Goal: Task Accomplishment & Management: Complete application form

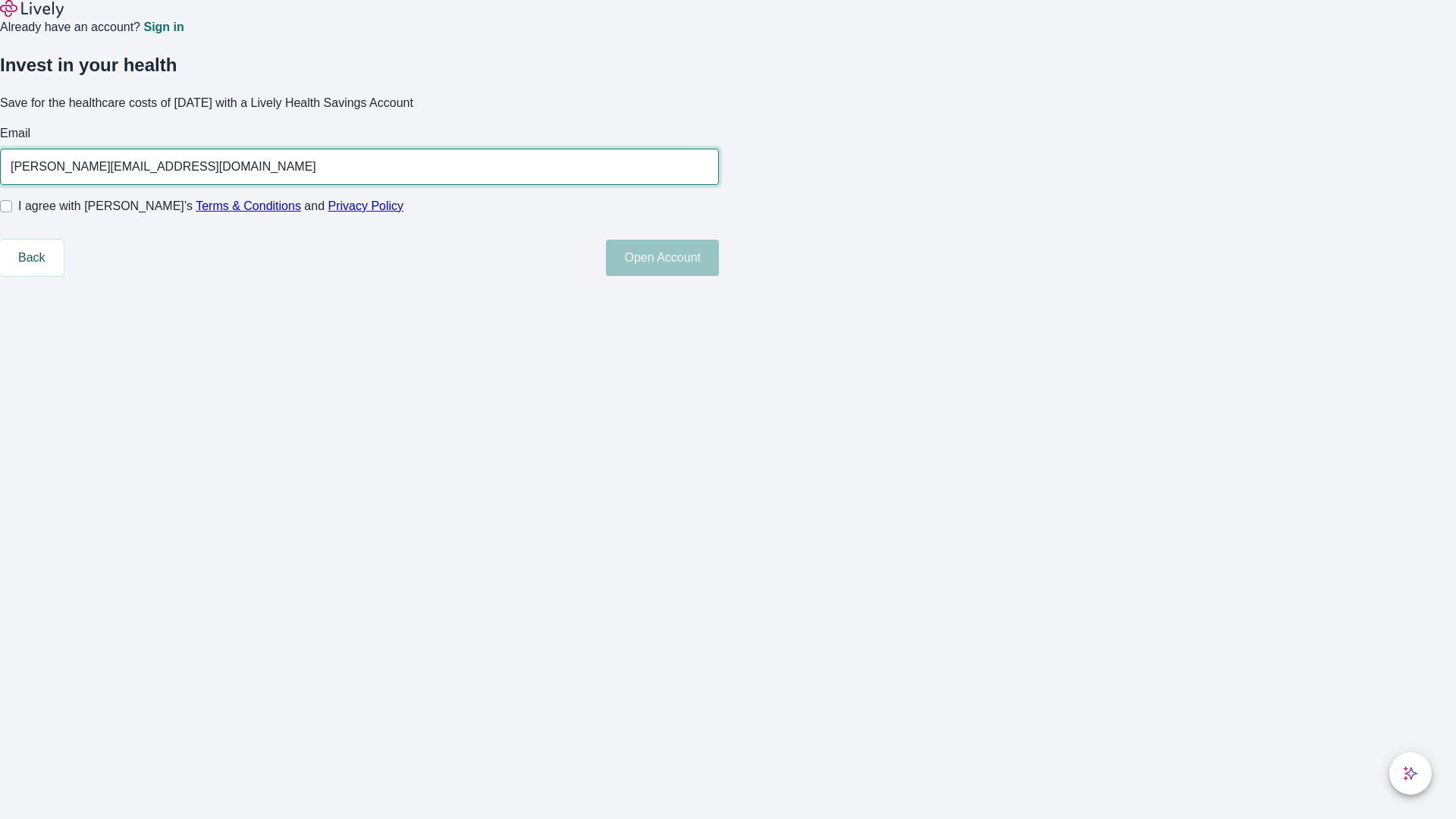
type input "Eulah.Swift250820051641@yahoo.com"
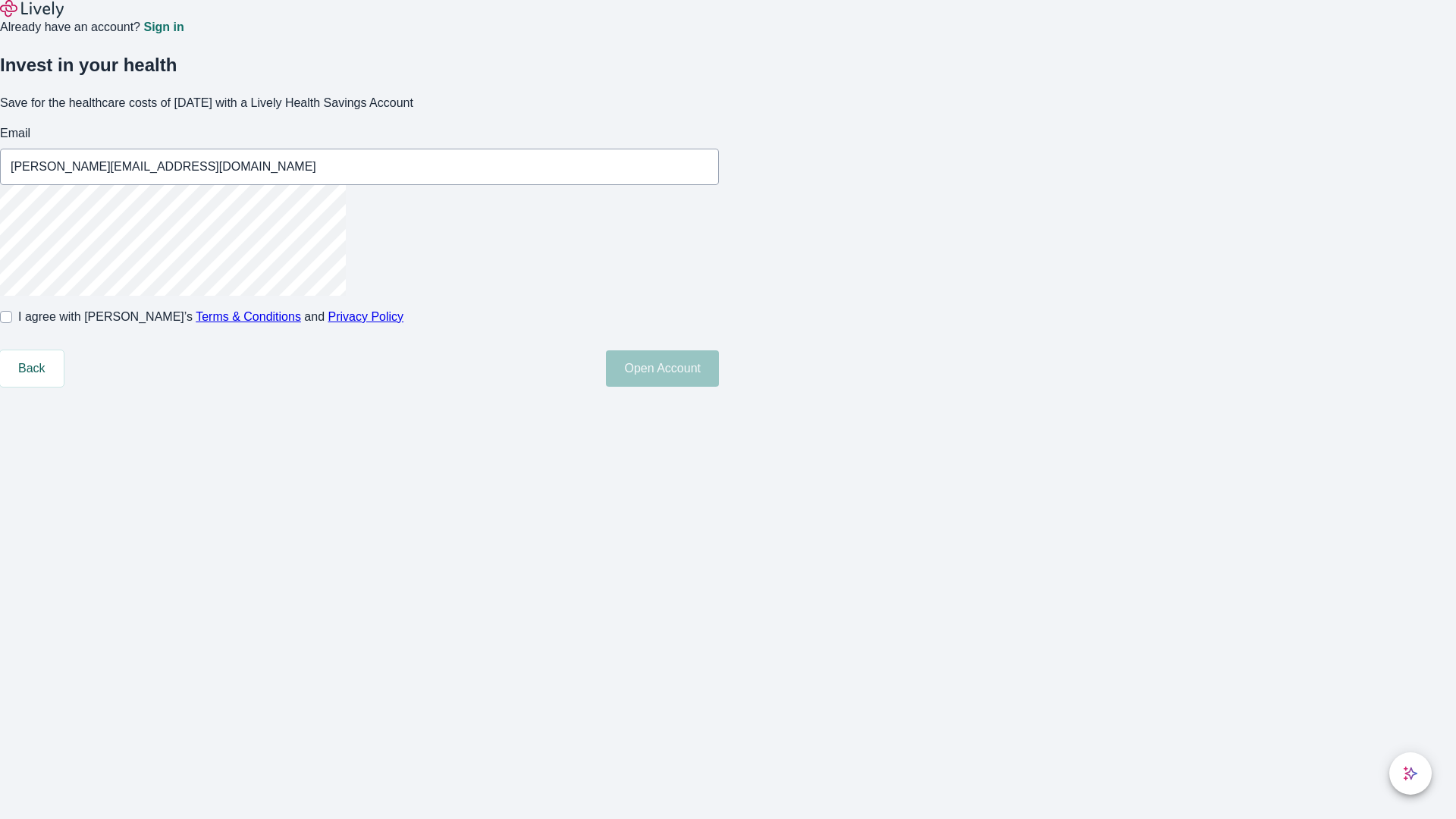
click at [12, 323] on input "I agree with Lively’s Terms & Conditions and Privacy Policy" at bounding box center [6, 317] width 12 height 12
checkbox input "true"
click at [719, 386] on button "Open Account" at bounding box center [662, 369] width 113 height 37
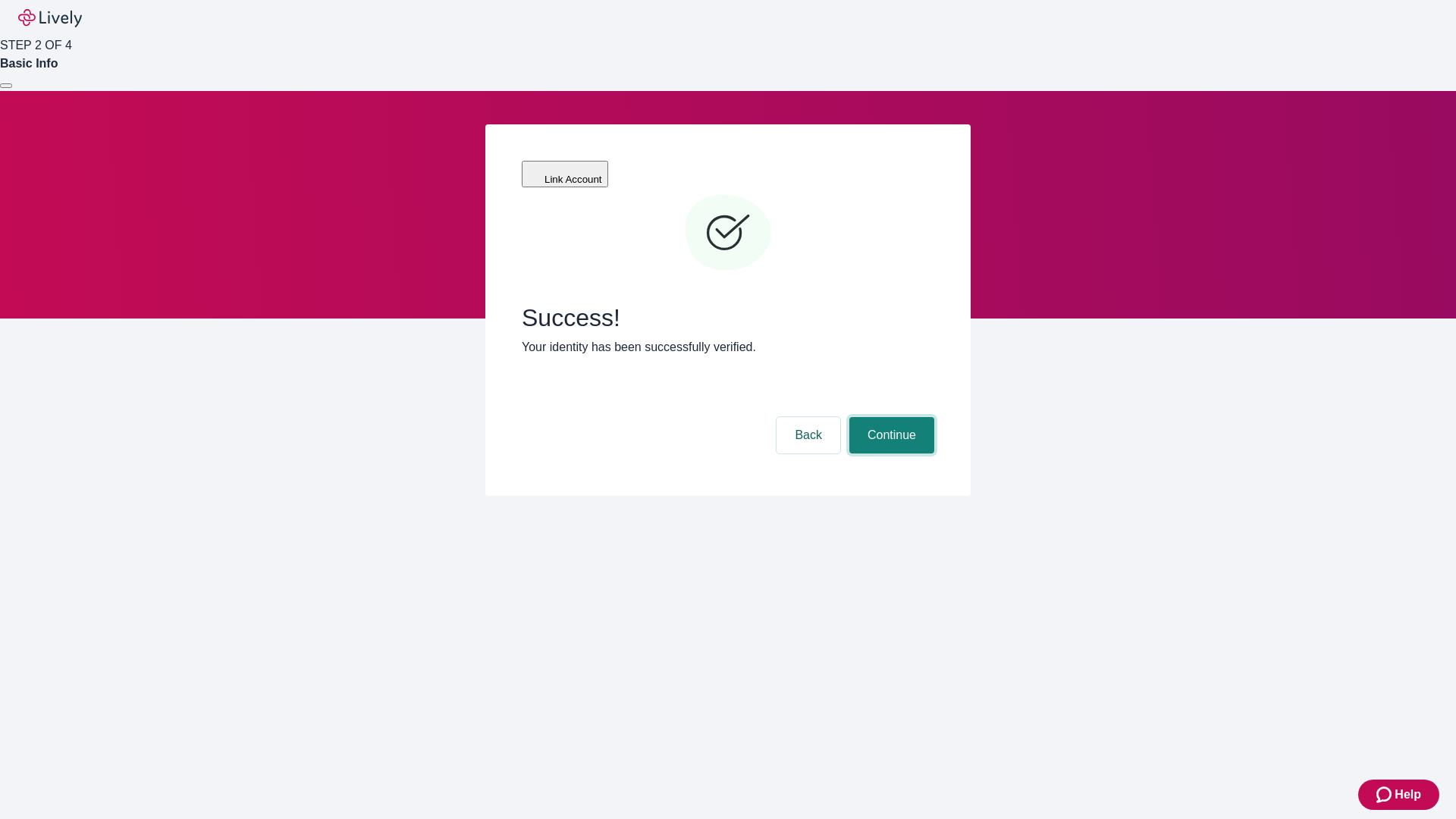
click at [889, 417] on button "Continue" at bounding box center [892, 435] width 85 height 37
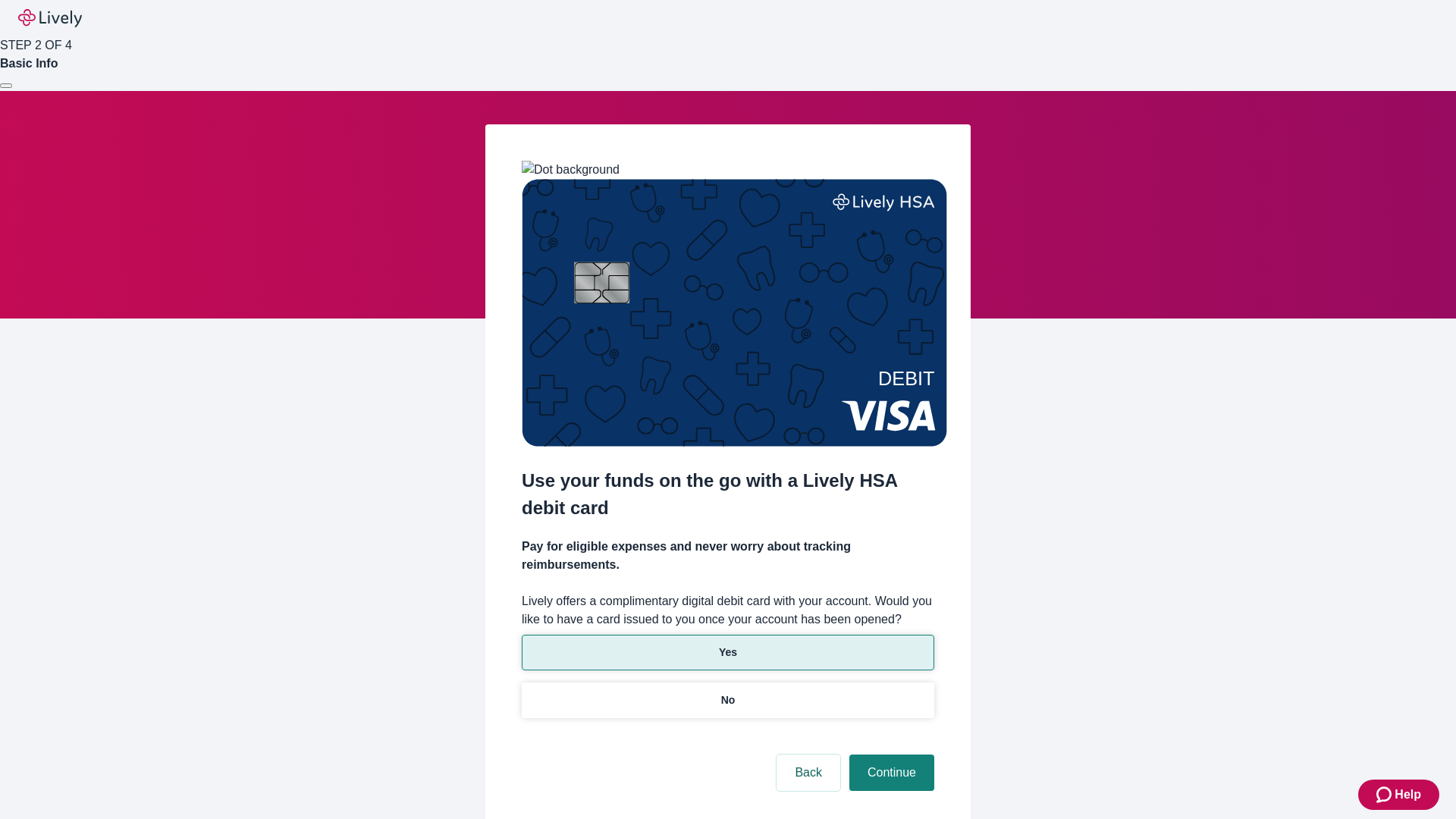
click at [727, 645] on p "Yes" at bounding box center [728, 653] width 18 height 16
click at [889, 754] on button "Continue" at bounding box center [892, 773] width 85 height 37
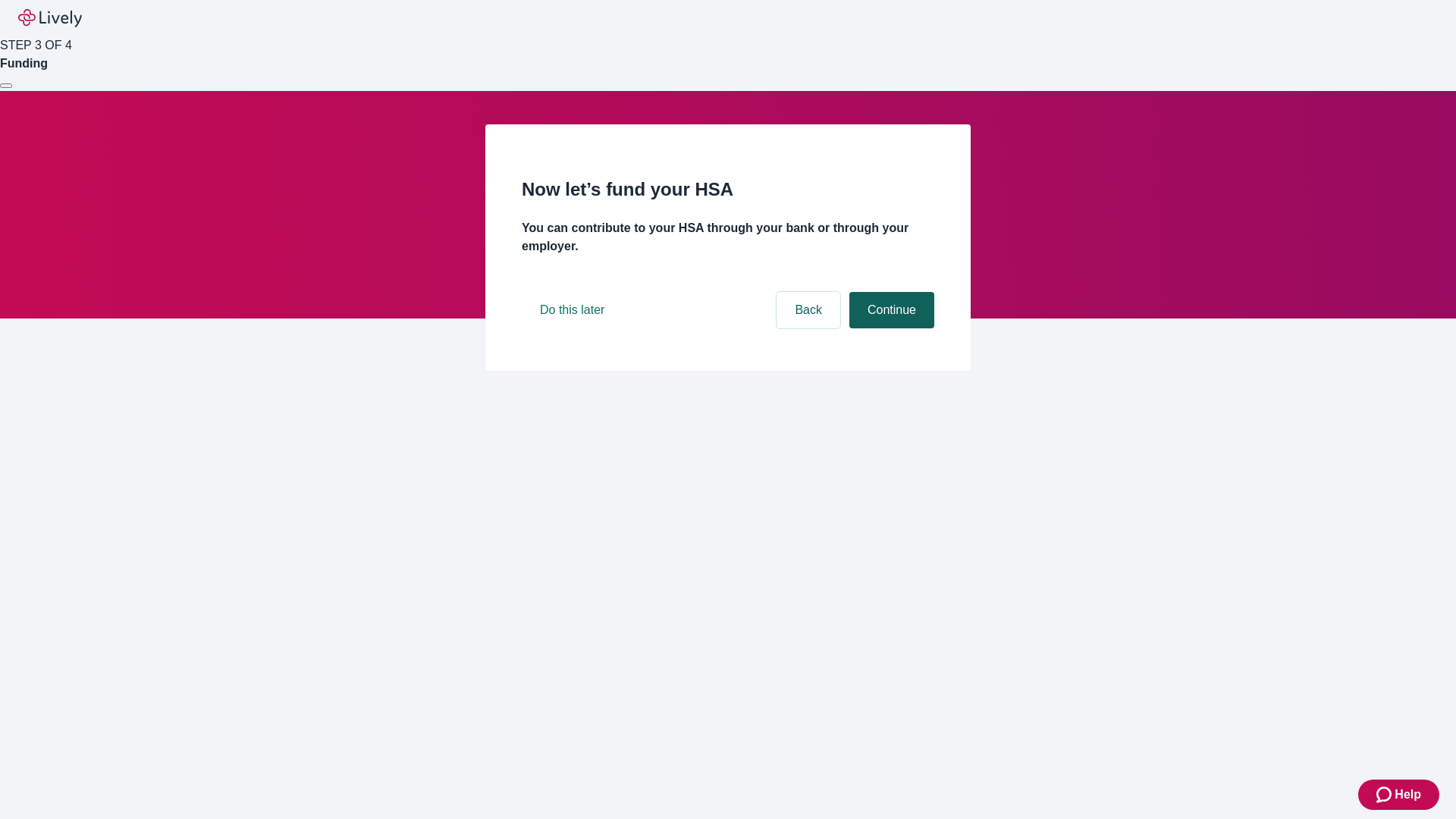
click at [889, 328] on button "Continue" at bounding box center [892, 310] width 85 height 37
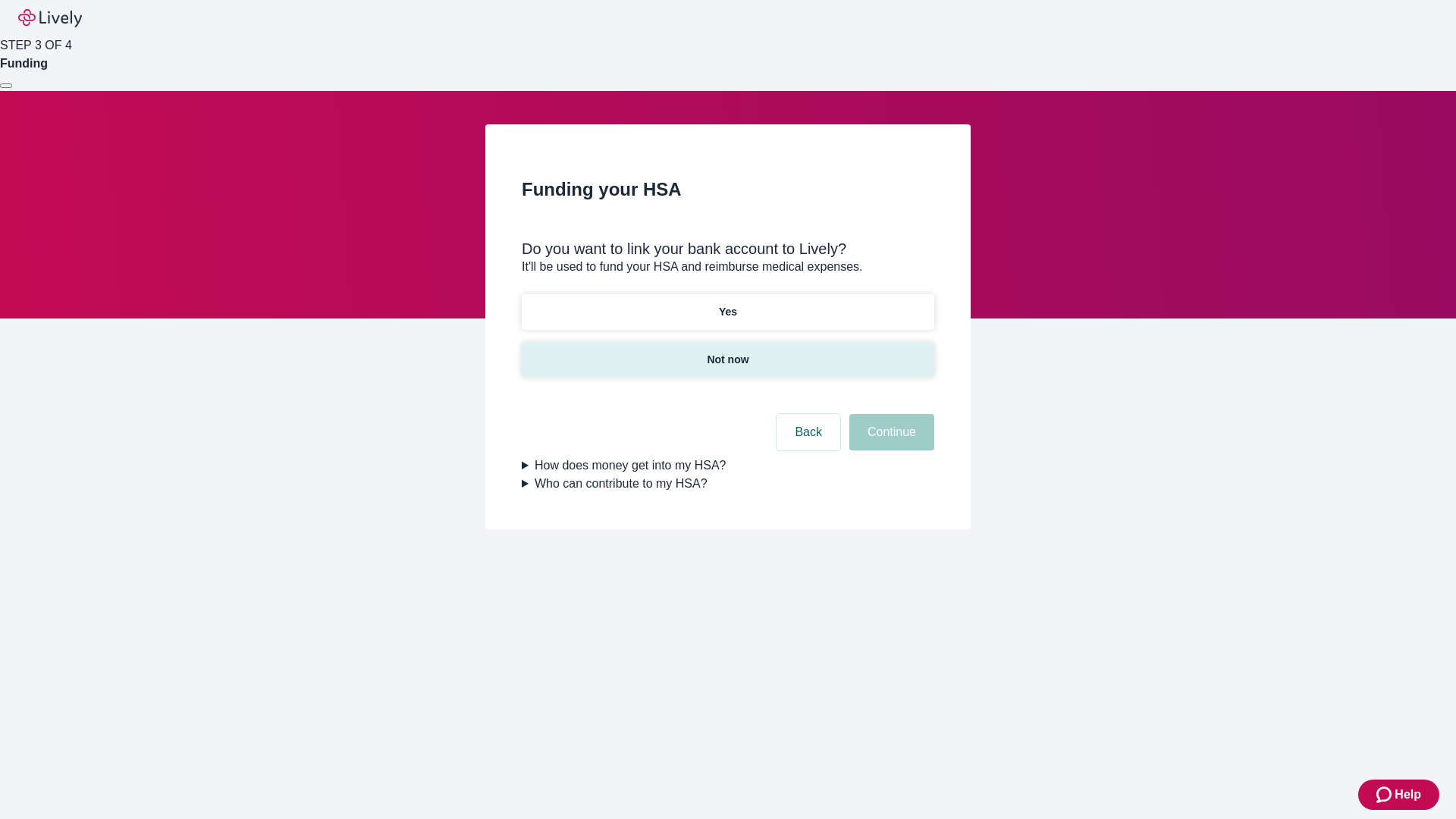
click at [727, 352] on p "Not now" at bounding box center [728, 360] width 42 height 16
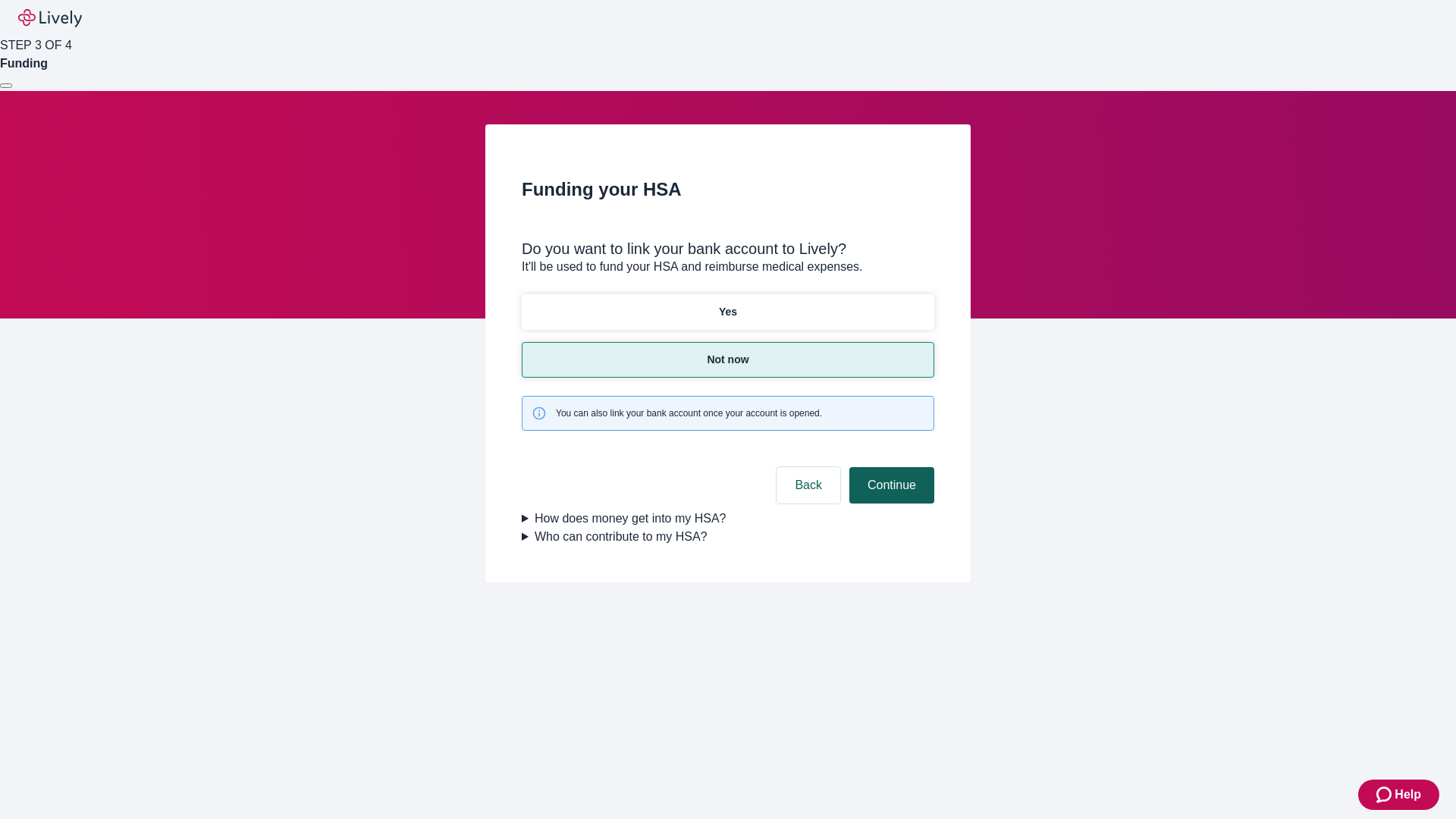
click at [889, 467] on button "Continue" at bounding box center [892, 485] width 85 height 37
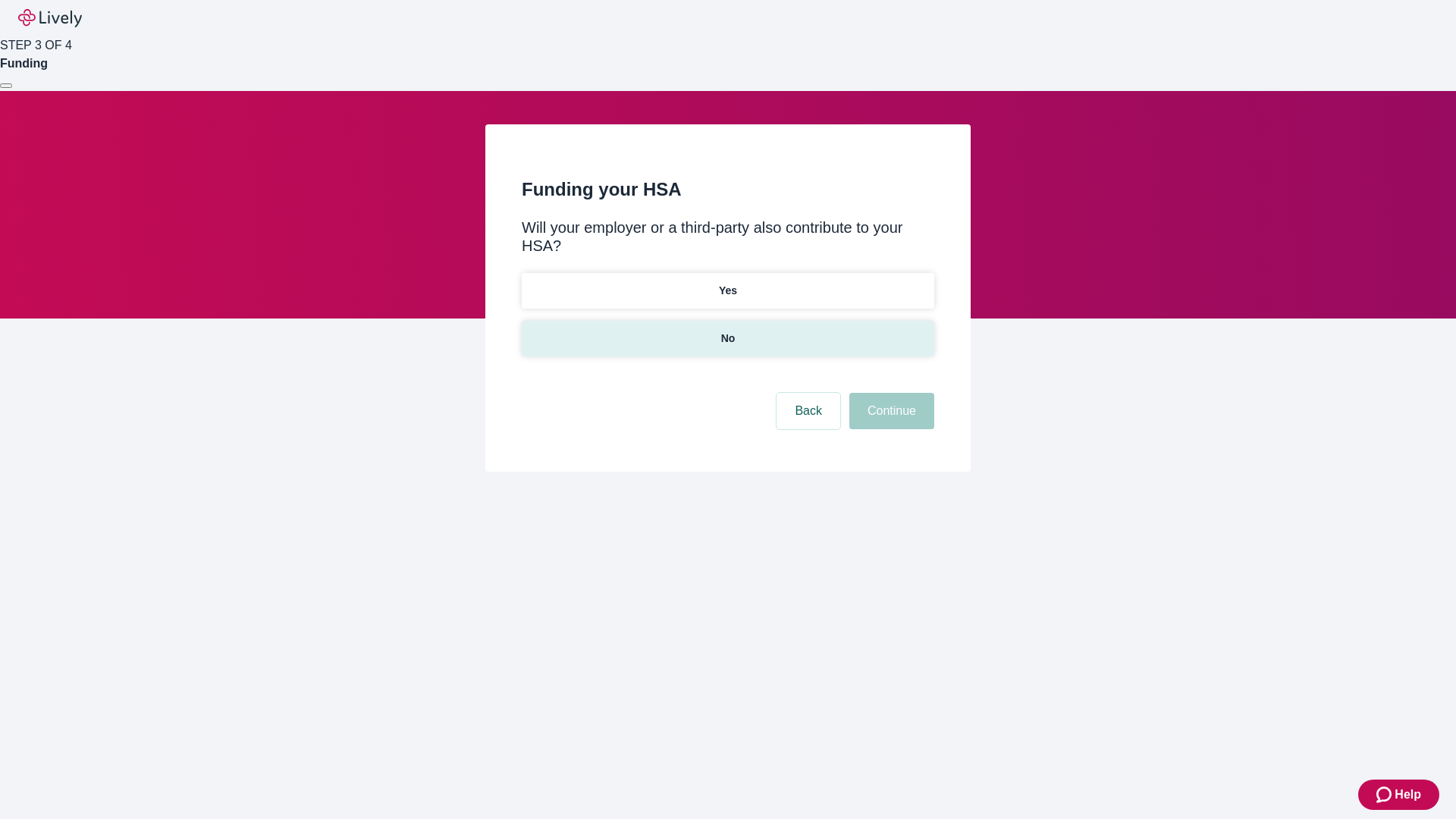
click at [727, 330] on p "No" at bounding box center [728, 338] width 14 height 16
click at [889, 392] on button "Continue" at bounding box center [892, 411] width 85 height 37
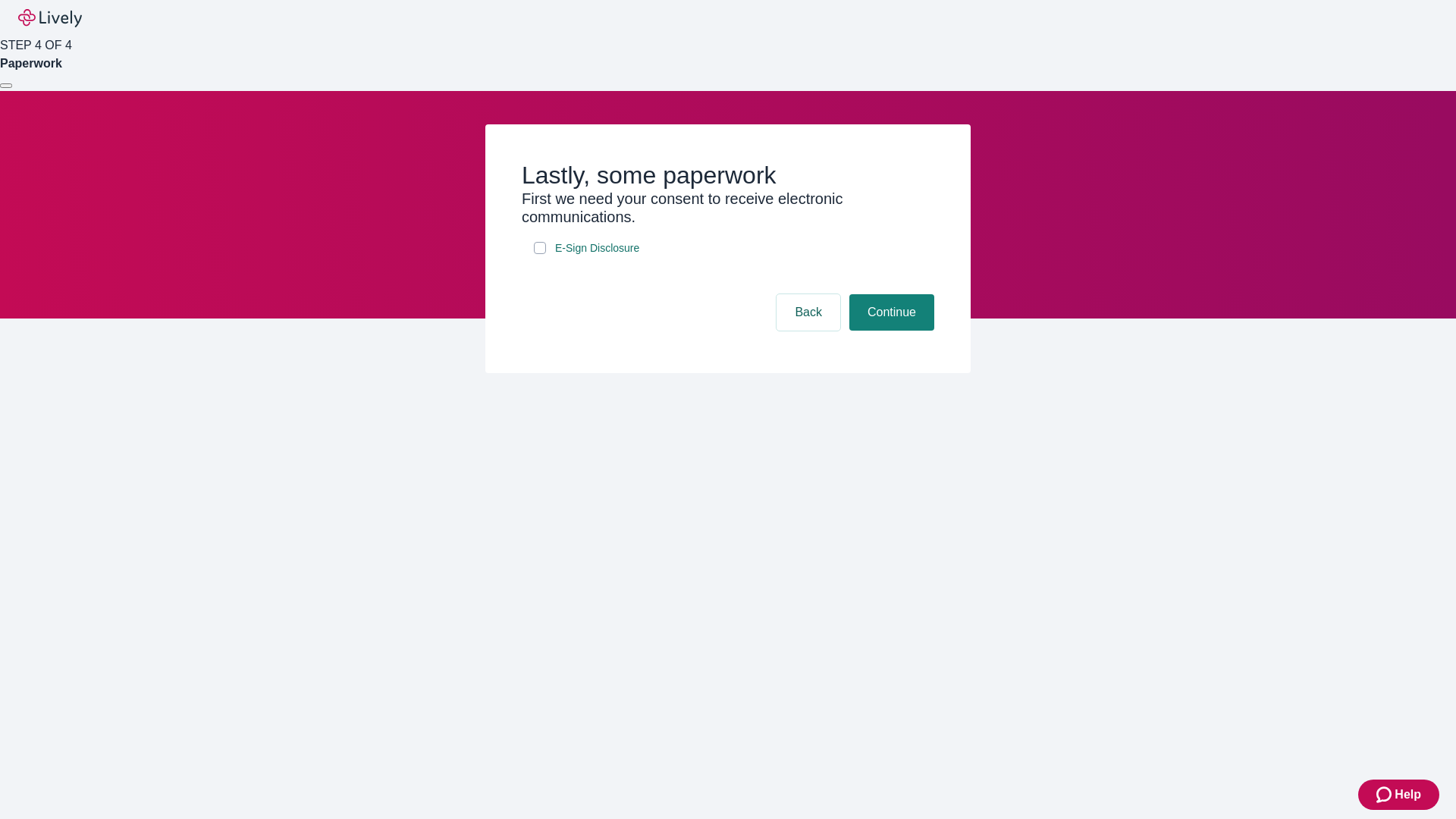
click at [540, 254] on input "E-Sign Disclosure" at bounding box center [540, 248] width 12 height 12
checkbox input "true"
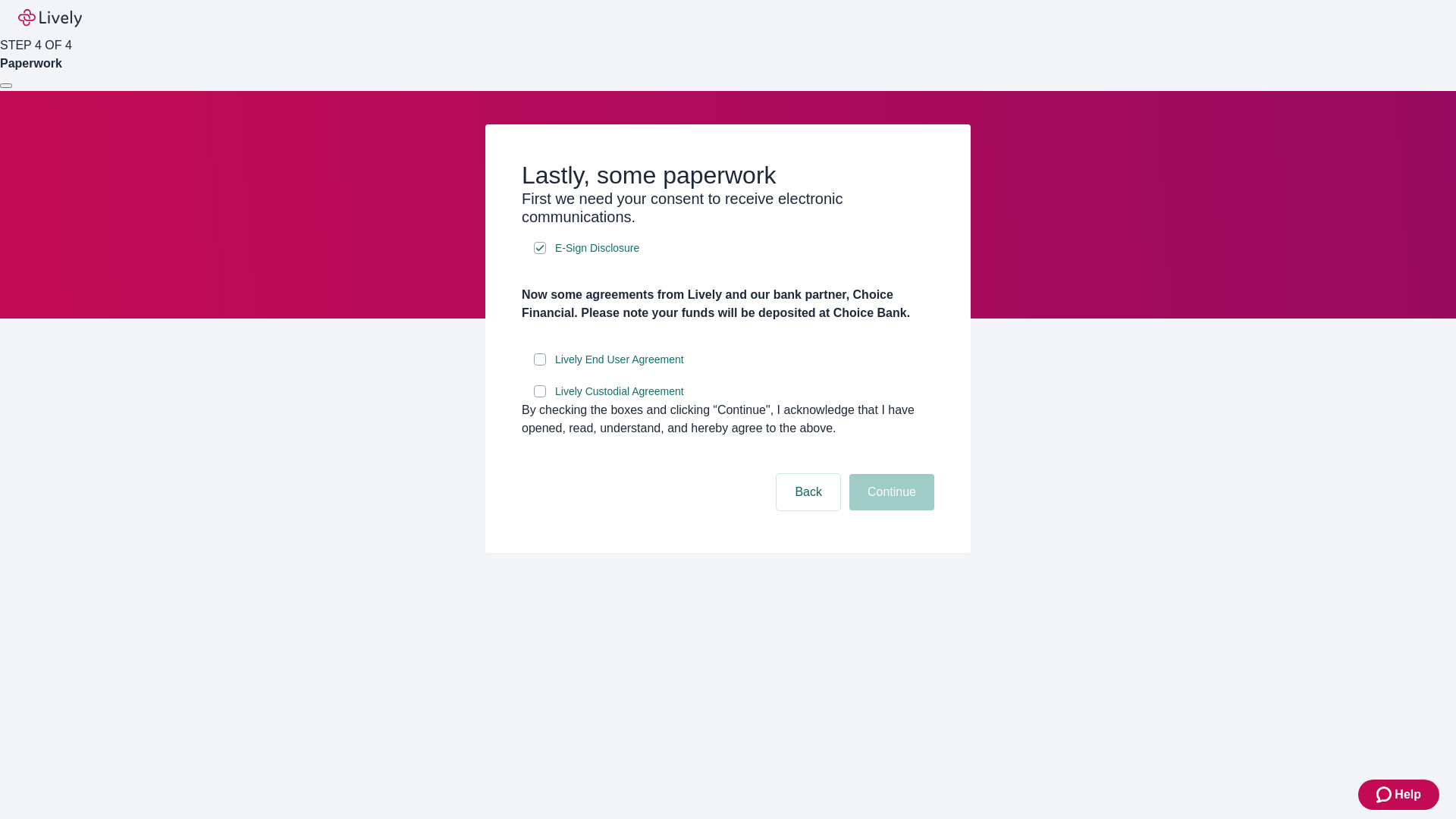
click at [540, 365] on input "Lively End User Agreement" at bounding box center [540, 359] width 12 height 12
checkbox input "true"
click at [540, 398] on input "Lively Custodial Agreement" at bounding box center [540, 392] width 12 height 12
checkbox input "true"
click at [889, 511] on button "Continue" at bounding box center [892, 492] width 85 height 37
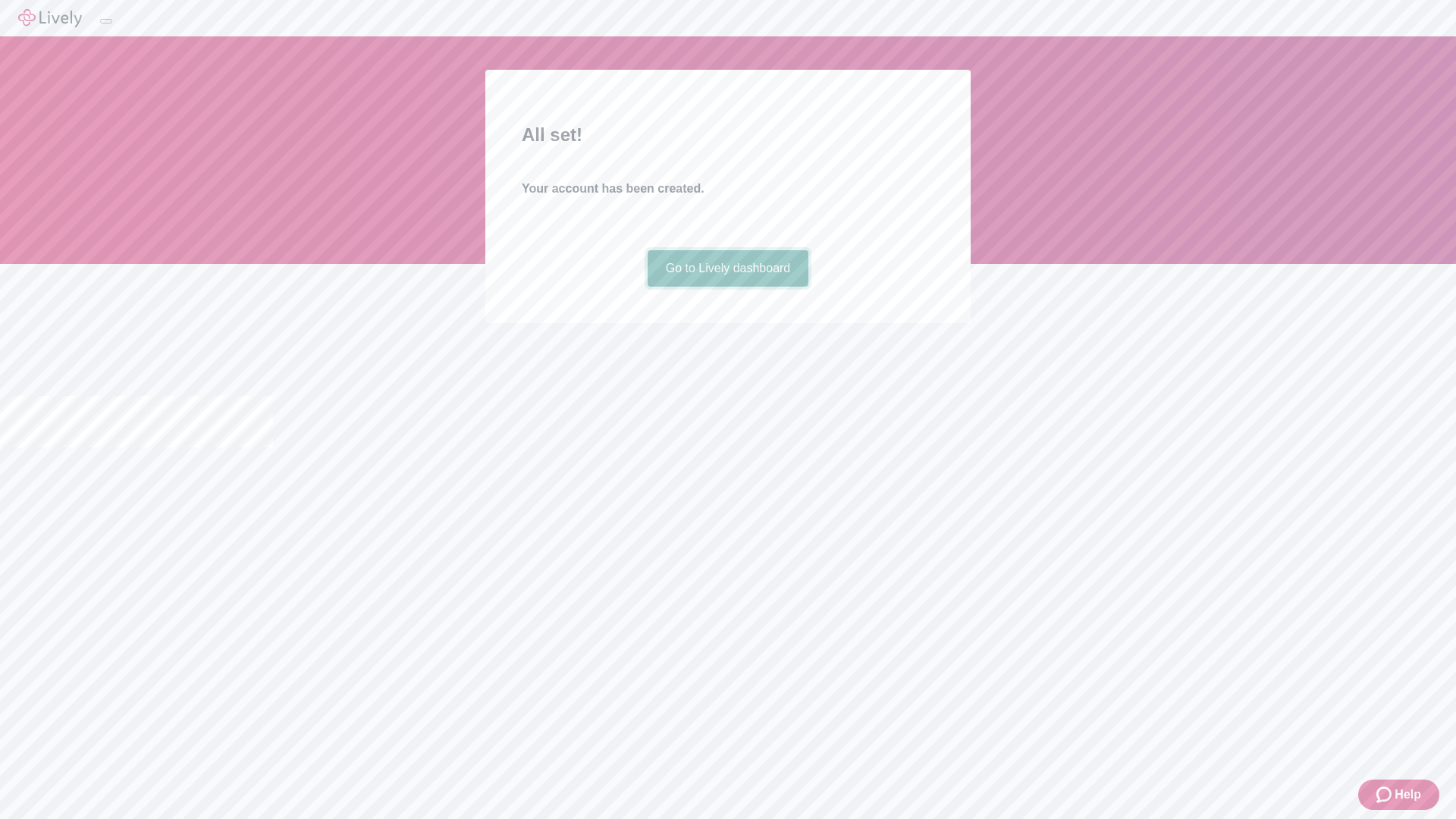
click at [727, 286] on link "Go to Lively dashboard" at bounding box center [728, 269] width 161 height 37
